Goal: Transaction & Acquisition: Book appointment/travel/reservation

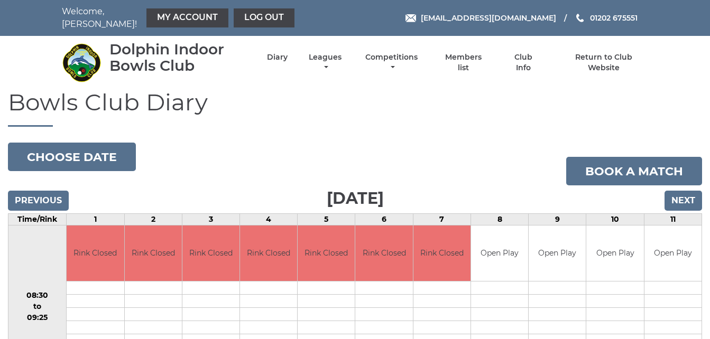
scroll to position [63, 0]
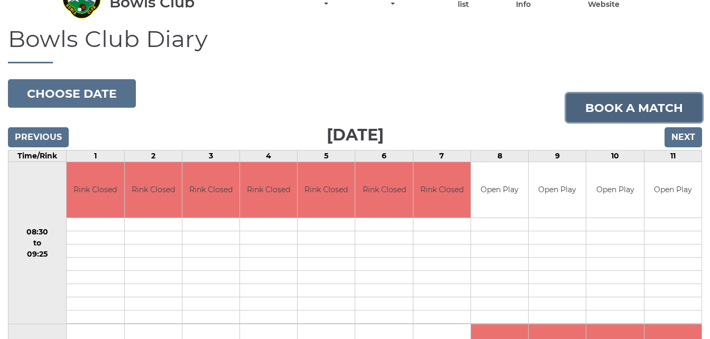
click at [588, 95] on link "Book a match" at bounding box center [634, 108] width 136 height 29
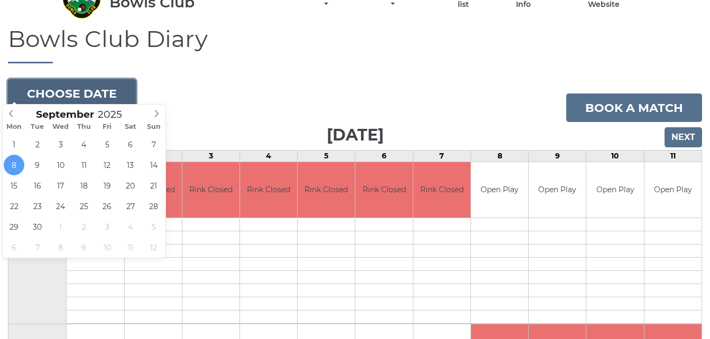
click at [119, 88] on button "Choose date" at bounding box center [72, 93] width 128 height 29
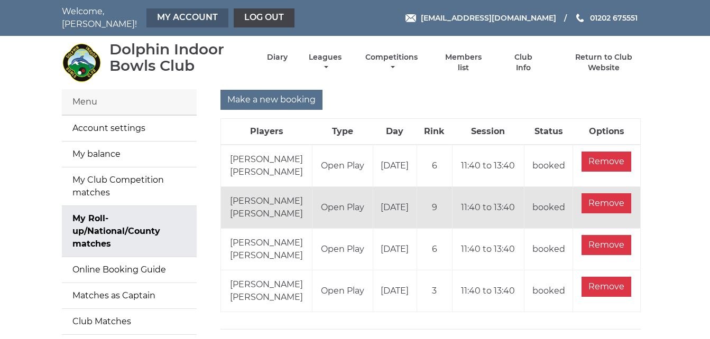
click at [175, 15] on link "My Account" at bounding box center [187, 17] width 82 height 19
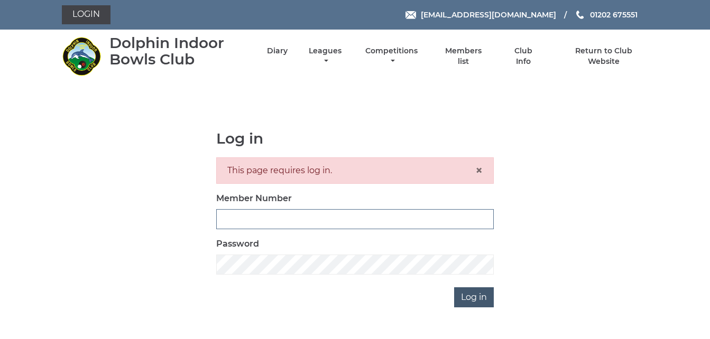
type input "3783"
click at [468, 296] on input "Log in" at bounding box center [474, 298] width 40 height 20
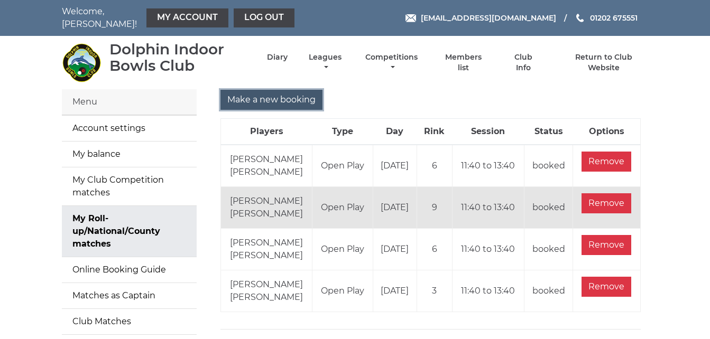
click at [267, 90] on input "Make a new booking" at bounding box center [271, 100] width 102 height 20
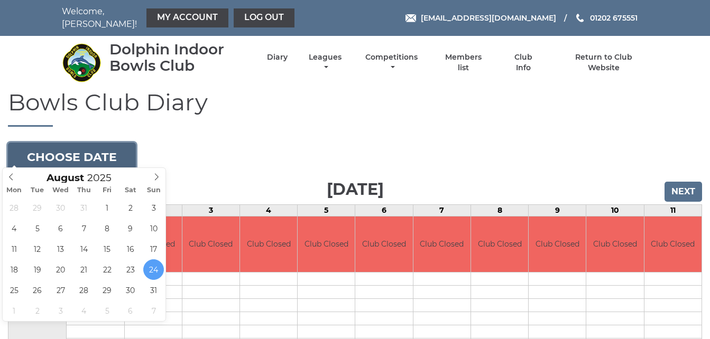
click at [126, 145] on button "Choose date" at bounding box center [72, 157] width 128 height 29
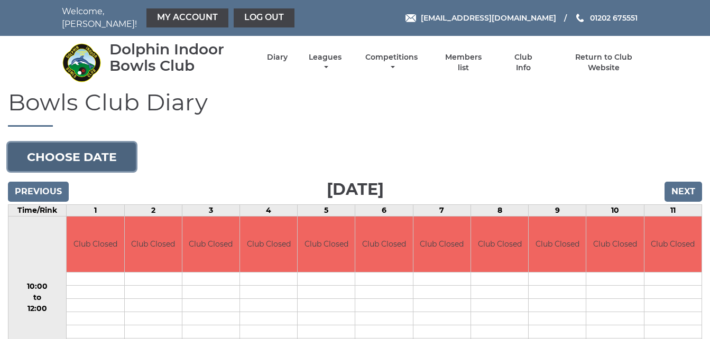
click at [114, 143] on button "Choose date" at bounding box center [72, 157] width 128 height 29
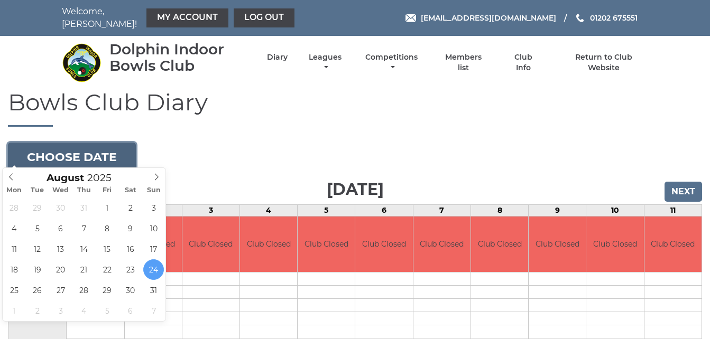
click at [114, 143] on button "Choose date" at bounding box center [72, 157] width 128 height 29
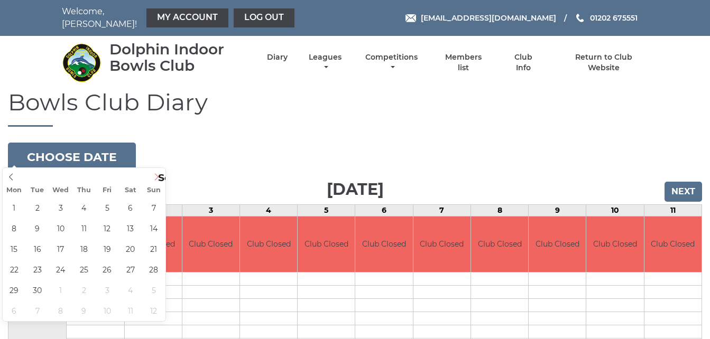
click at [155, 175] on icon at bounding box center [156, 176] width 7 height 7
type input "2025-09-08"
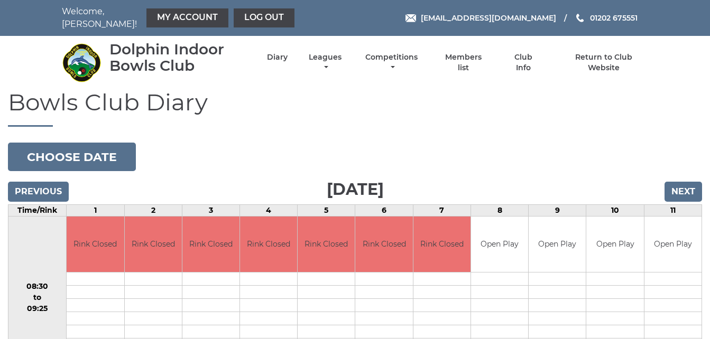
click at [309, 119] on h1 "Bowls Club Diary" at bounding box center [355, 108] width 694 height 38
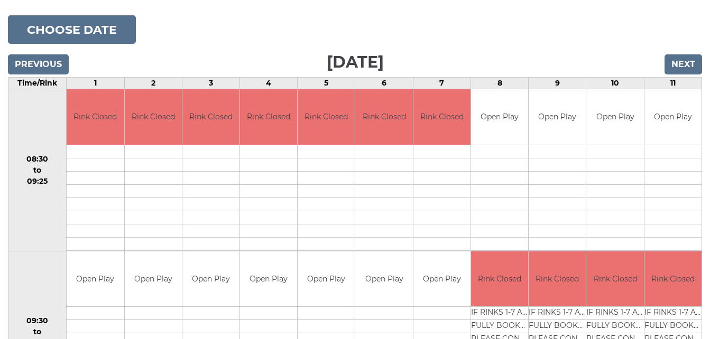
scroll to position [127, 0]
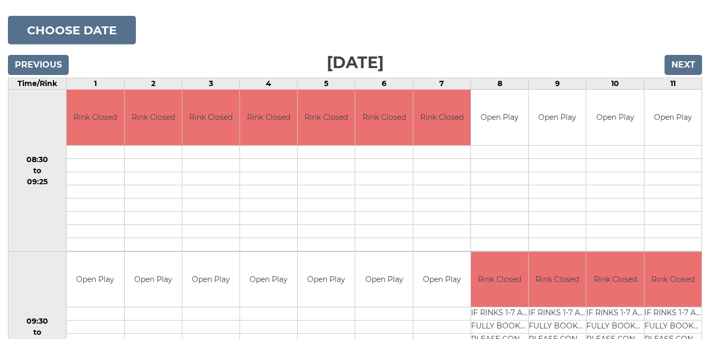
drag, startPoint x: 443, startPoint y: 17, endPoint x: 499, endPoint y: 20, distance: 56.1
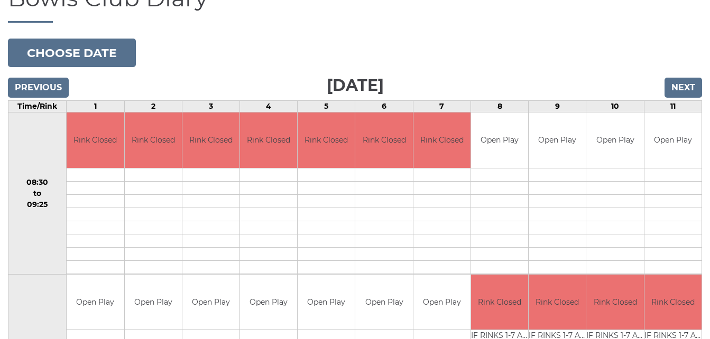
scroll to position [0, 0]
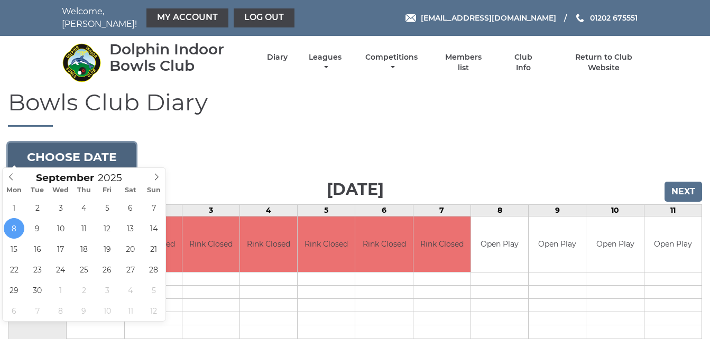
click at [124, 150] on button "Choose date" at bounding box center [72, 157] width 128 height 29
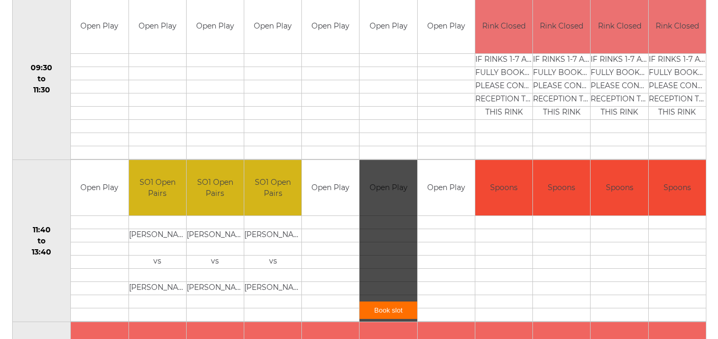
scroll to position [402, 0]
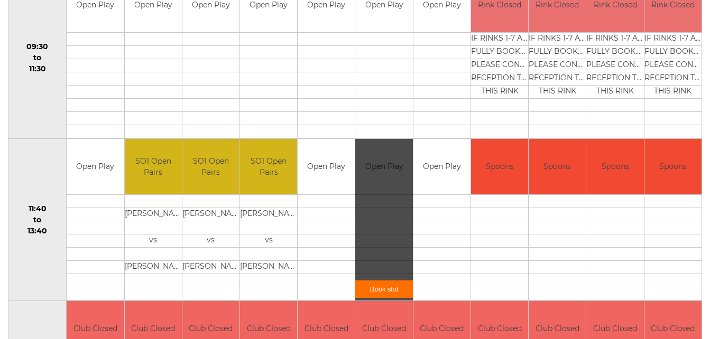
click at [389, 281] on link "Book slot" at bounding box center [383, 289] width 57 height 17
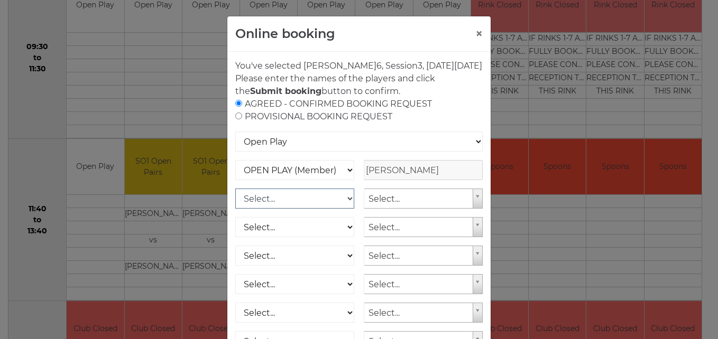
click at [341, 209] on select "Select... OPEN PLAY (Member) OPEN PLAY (Visitor) OPEN PLAY 1 HOUR (Member) OPEN…" at bounding box center [294, 199] width 119 height 20
select select "1_12"
click at [235, 201] on select "Select... OPEN PLAY (Member) OPEN PLAY (Visitor) OPEN PLAY 1 HOUR (Member) OPEN…" at bounding box center [294, 199] width 119 height 20
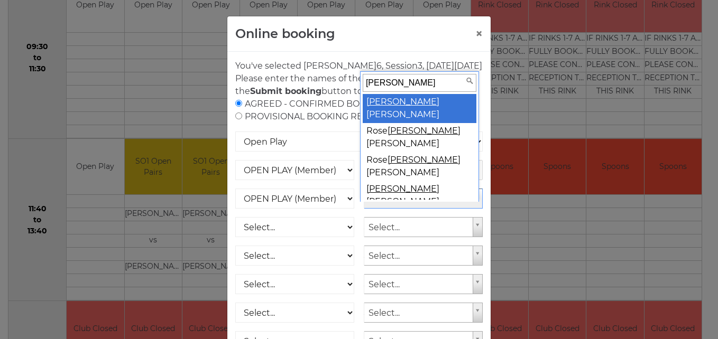
type input "mary h"
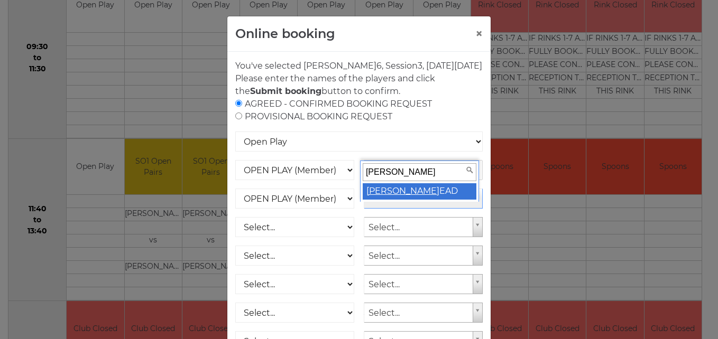
type input "mary h"
select select "1797"
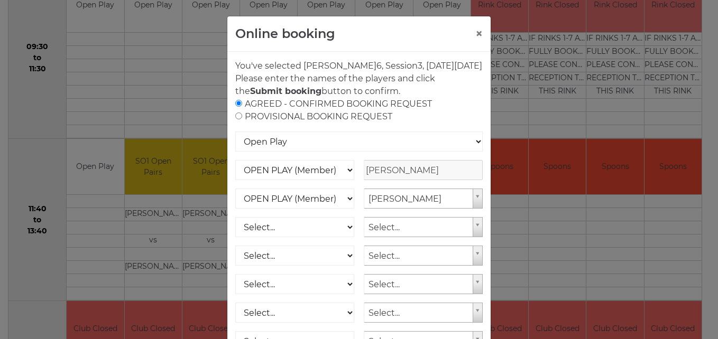
click at [453, 117] on div "AGREED - CONFIRMED BOOKING REQUEST PROVISIONAL BOOKING REQUEST" at bounding box center [358, 110] width 247 height 25
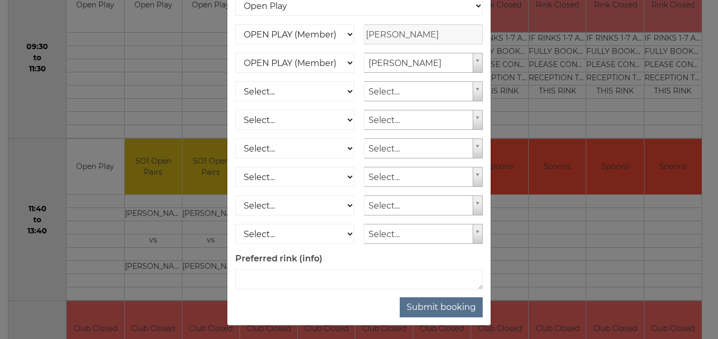
scroll to position [151, 0]
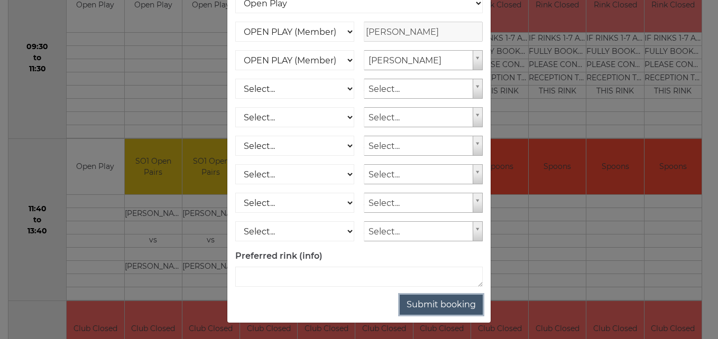
click at [454, 306] on button "Submit booking" at bounding box center [441, 305] width 83 height 20
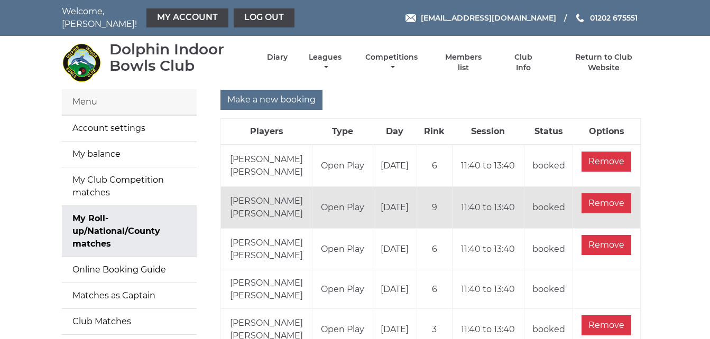
click at [671, 208] on main "Menu Account settings My balance My Club Competition matches My Roll-up/Nationa…" at bounding box center [355, 233] width 710 height 288
click at [248, 14] on link "Log out" at bounding box center [264, 17] width 61 height 19
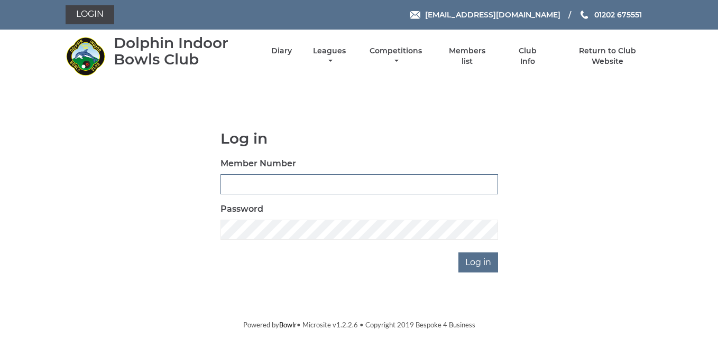
type input "3783"
click at [116, 179] on div "Log in Member Number 3783 Password Log in" at bounding box center [359, 202] width 587 height 142
